Goal: Book appointment/travel/reservation

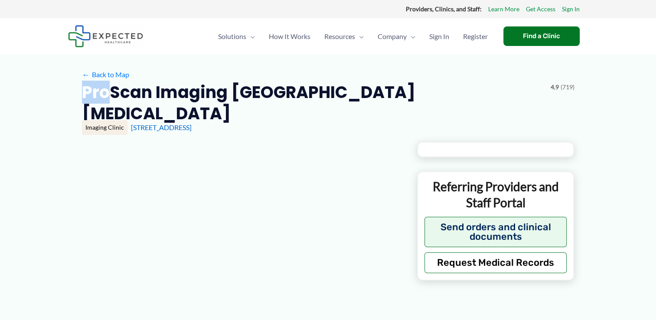
type input "**********"
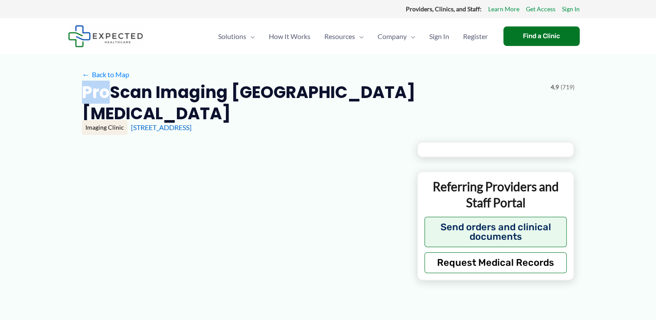
type input "**********"
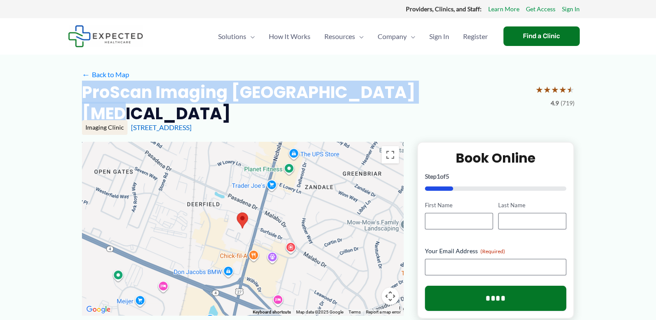
drag, startPoint x: 79, startPoint y: 91, endPoint x: 424, endPoint y: 90, distance: 344.5
copy h2 "ProScan Imaging [GEOGRAPHIC_DATA] [MEDICAL_DATA]"
